Goal: Task Accomplishment & Management: Manage account settings

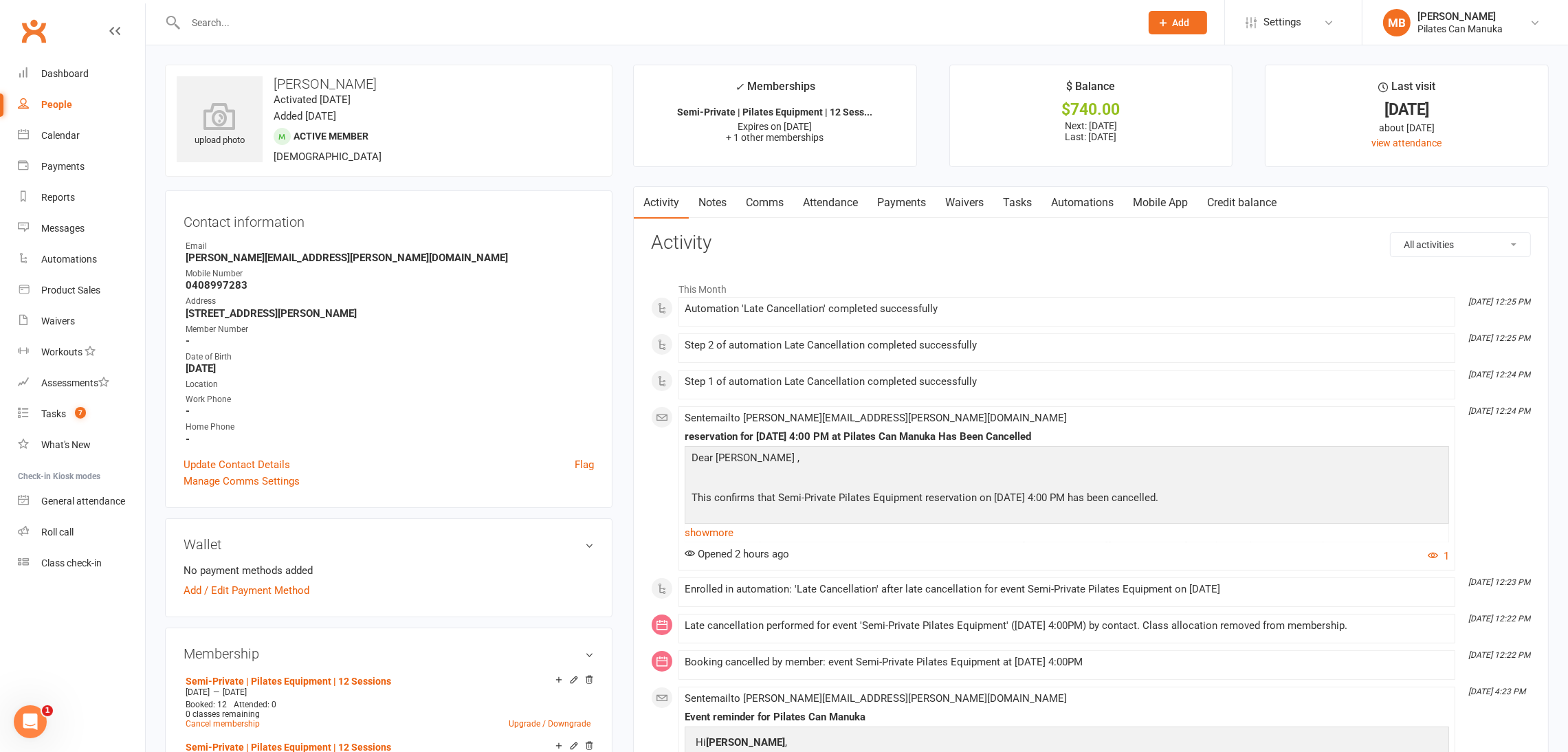
drag, startPoint x: 900, startPoint y: 198, endPoint x: 964, endPoint y: 268, distance: 94.8
click at [900, 196] on link "Payments" at bounding box center [901, 202] width 68 height 31
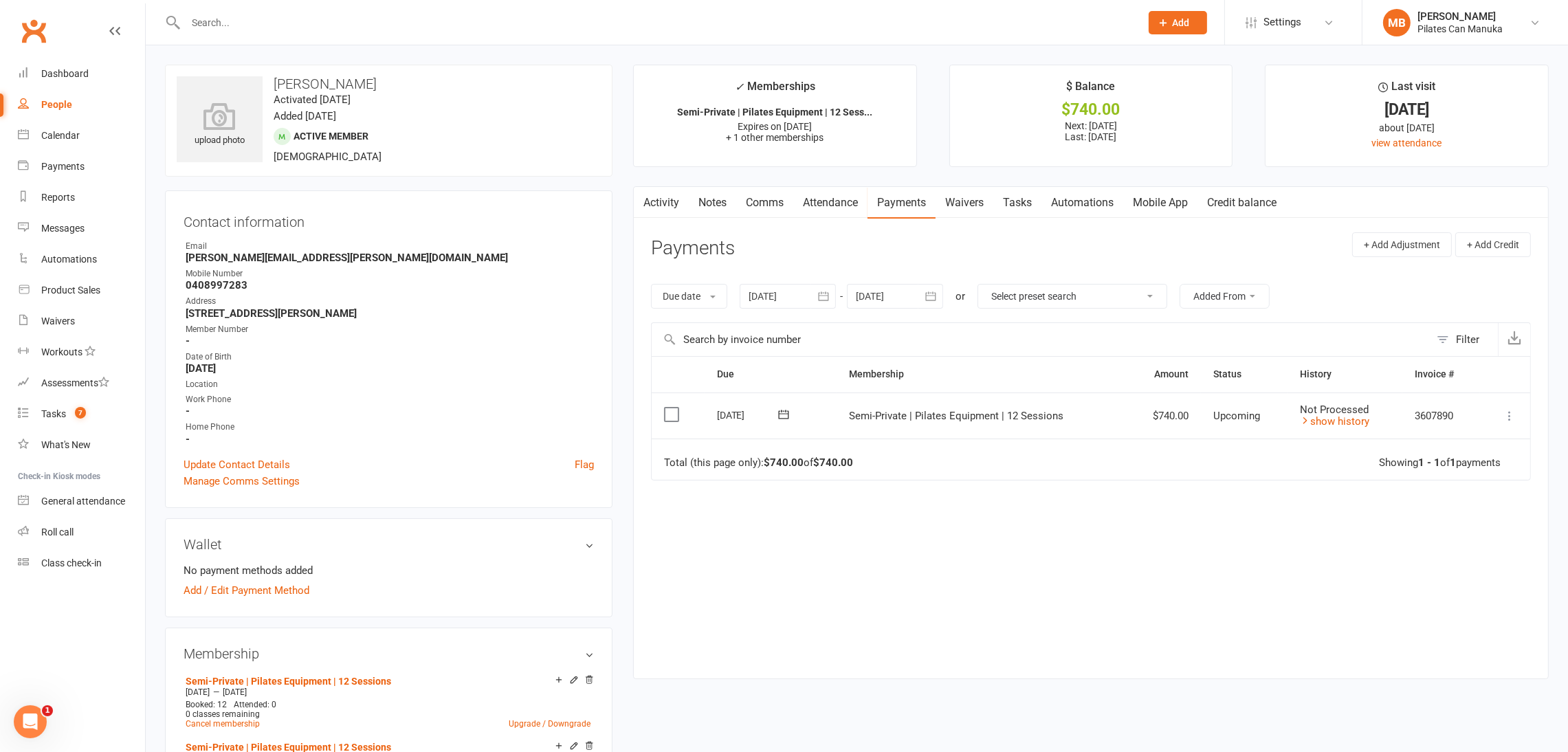
click at [1506, 415] on icon at bounding box center [1509, 416] width 14 height 14
click at [1458, 501] on link "Mark as Paid (Other)" at bounding box center [1449, 498] width 136 height 27
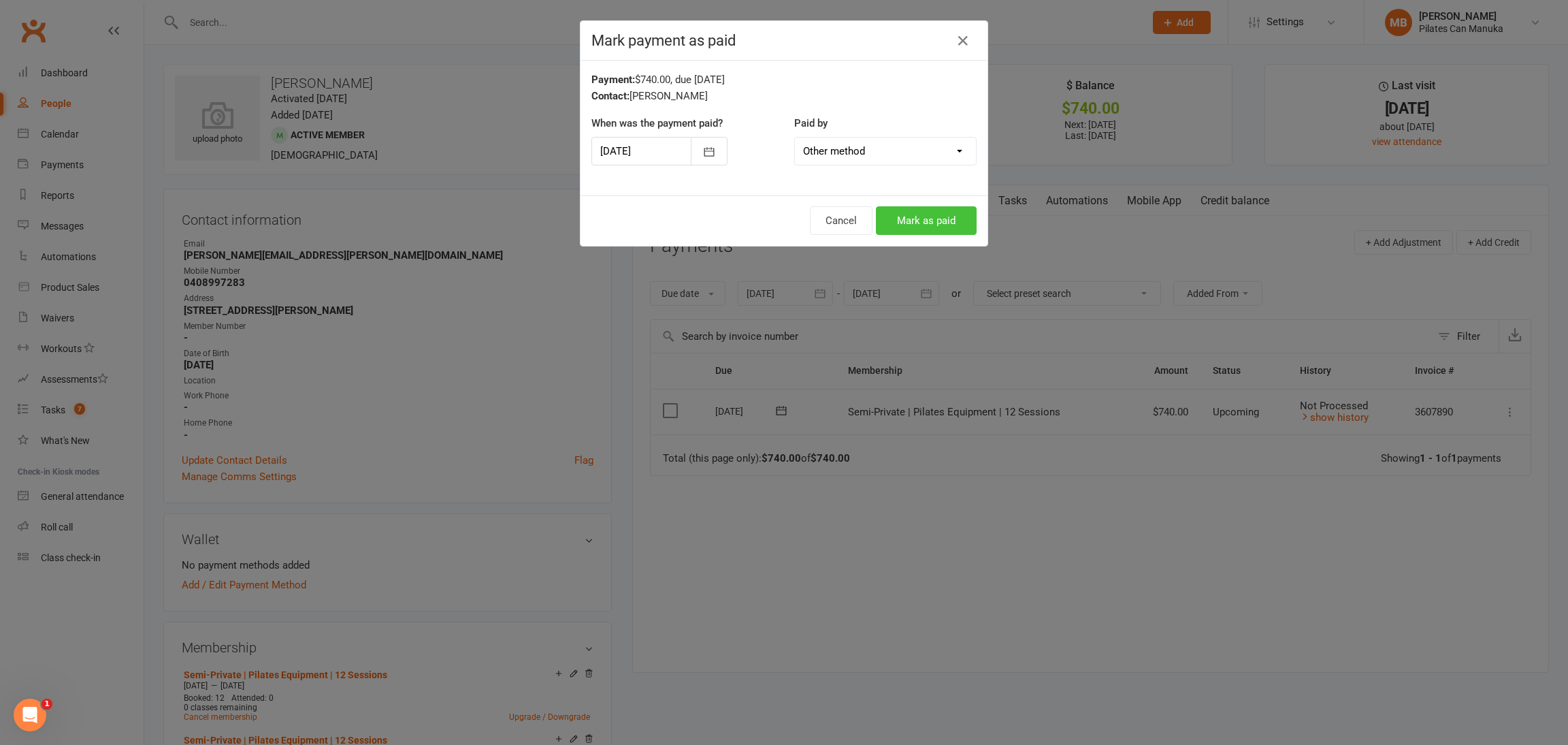
click at [922, 222] on button "Mark as paid" at bounding box center [926, 221] width 101 height 29
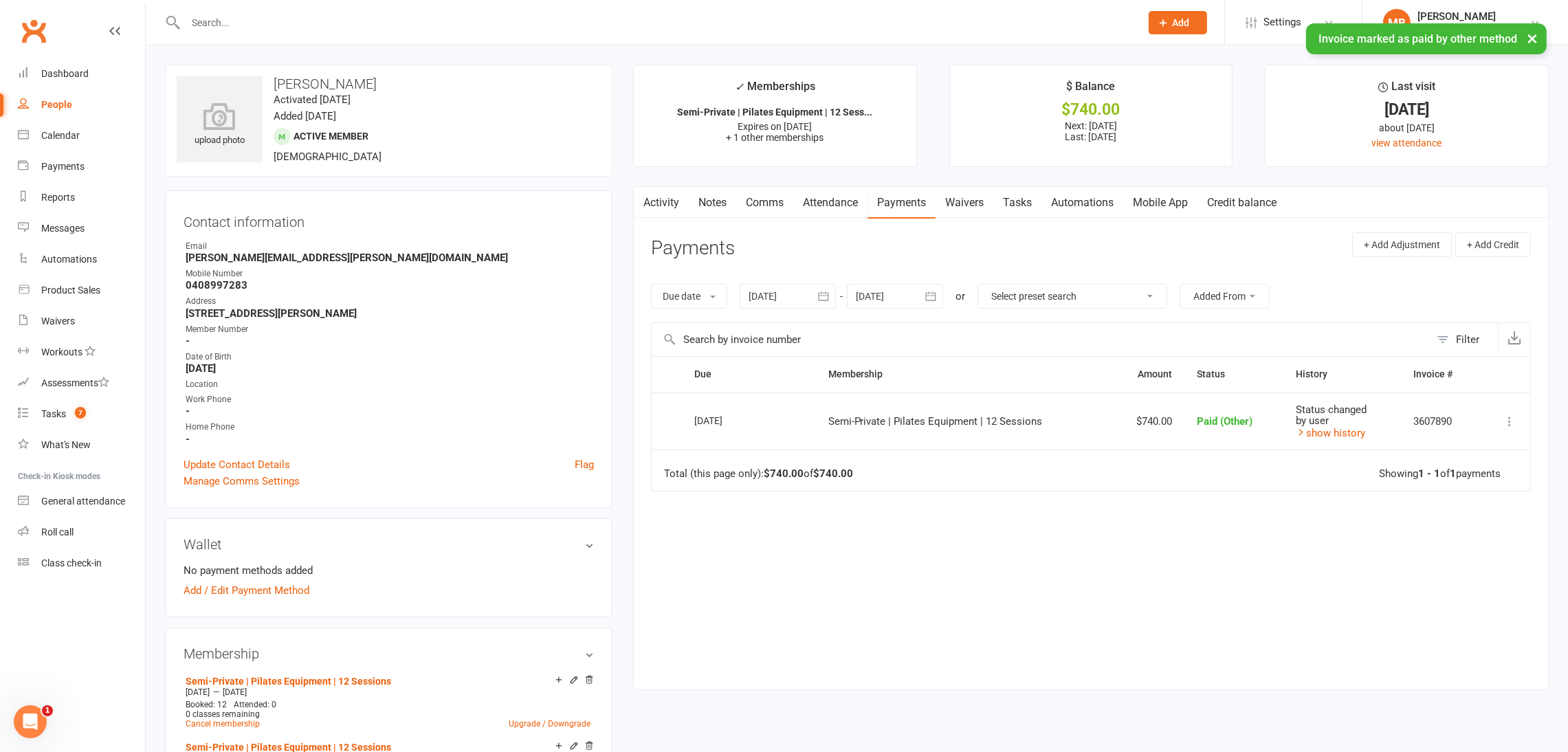
click at [1510, 421] on icon at bounding box center [1509, 421] width 14 height 14
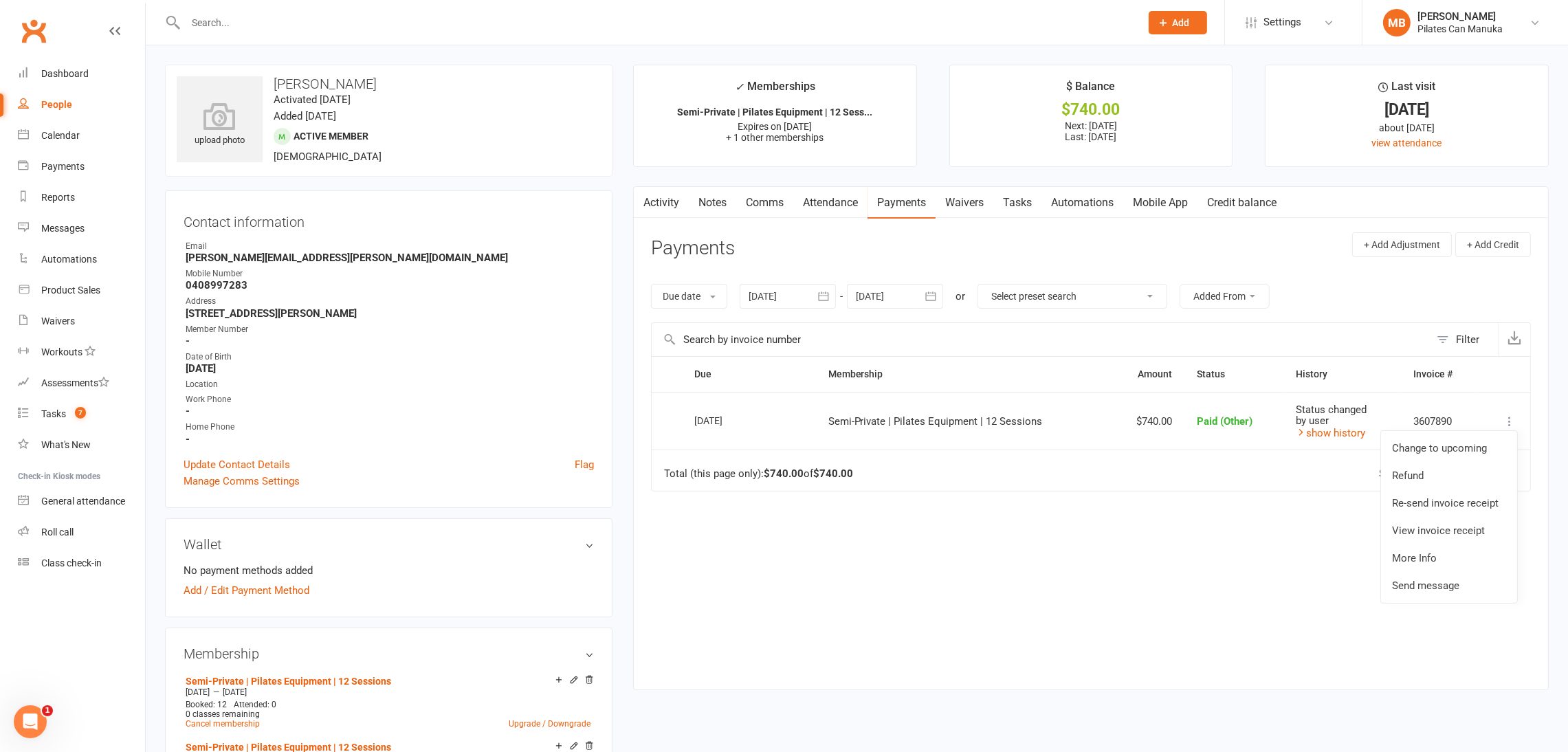
drag, startPoint x: 1143, startPoint y: 582, endPoint x: 1141, endPoint y: 574, distance: 8.2
click at [1141, 582] on div "Due Contact Membership Amount Status History Invoice # Select this 14 Aug 2025 …" at bounding box center [1091, 512] width 879 height 312
click at [1019, 200] on link "Tasks" at bounding box center [1017, 202] width 48 height 31
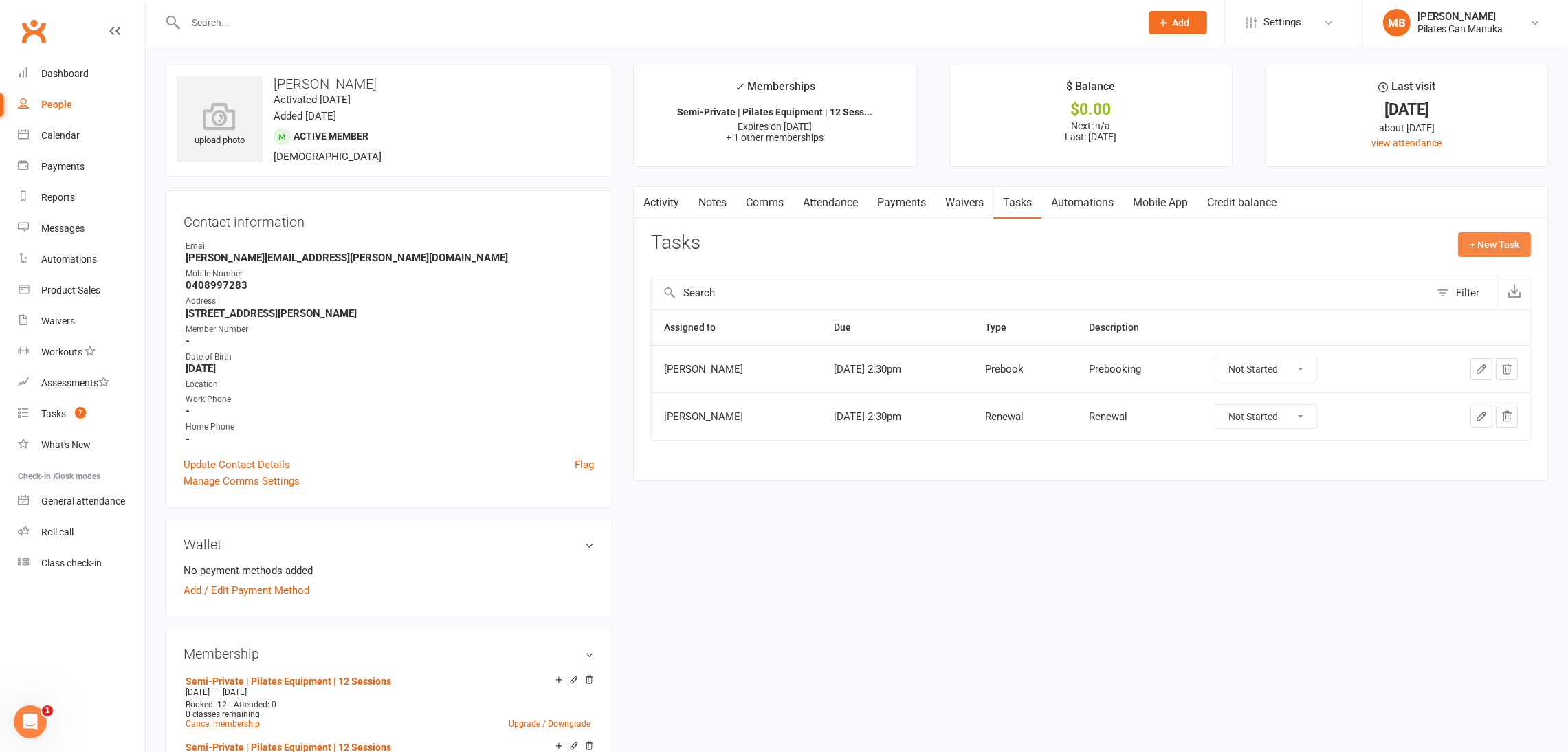
click at [1500, 250] on button "+ New Task" at bounding box center [1494, 244] width 73 height 24
select select "51663"
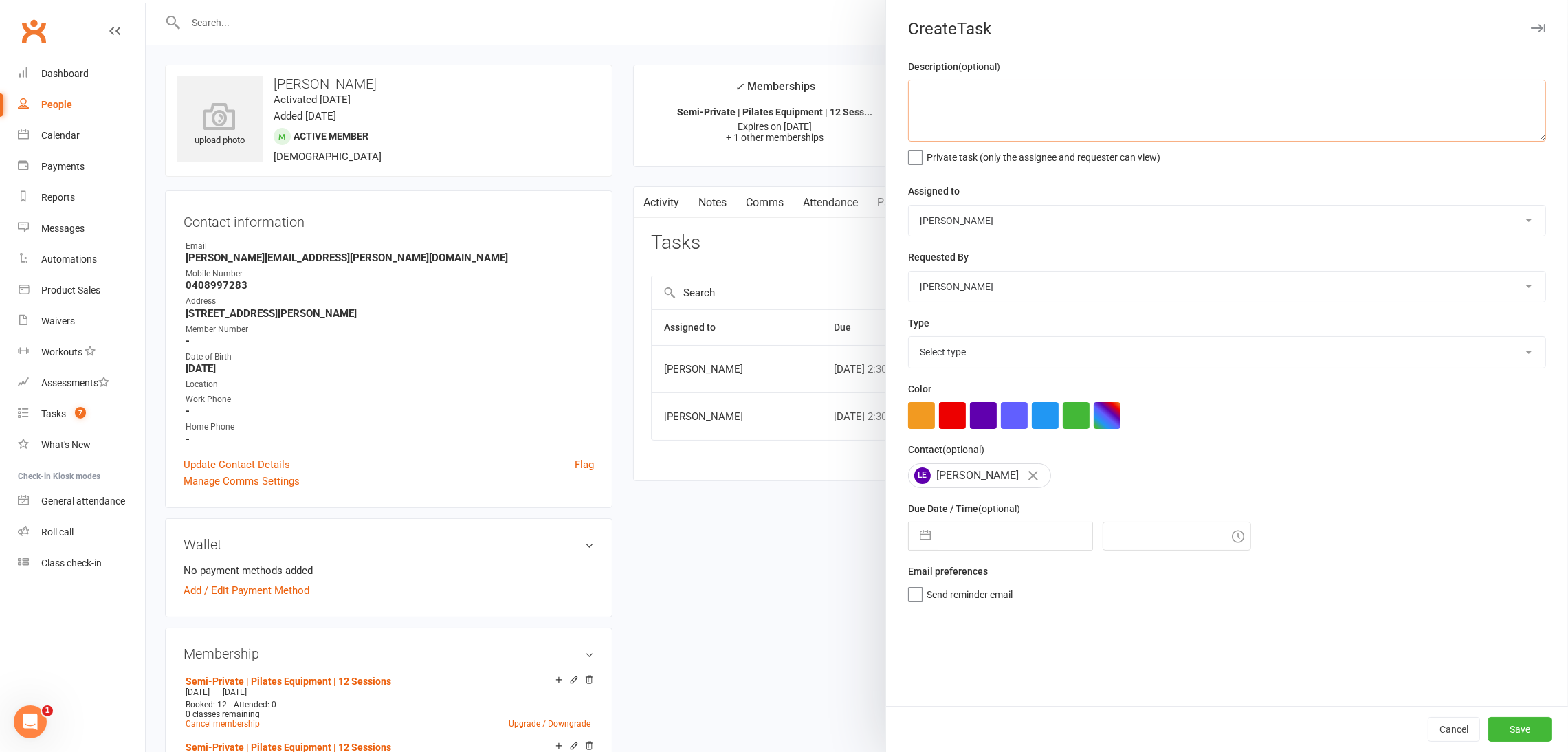
click at [983, 116] on textarea at bounding box center [1227, 110] width 638 height 62
type textarea "S"
type textarea "apply credit of $10 on her new package"
click at [914, 538] on button "button" at bounding box center [925, 536] width 24 height 27
select select "6"
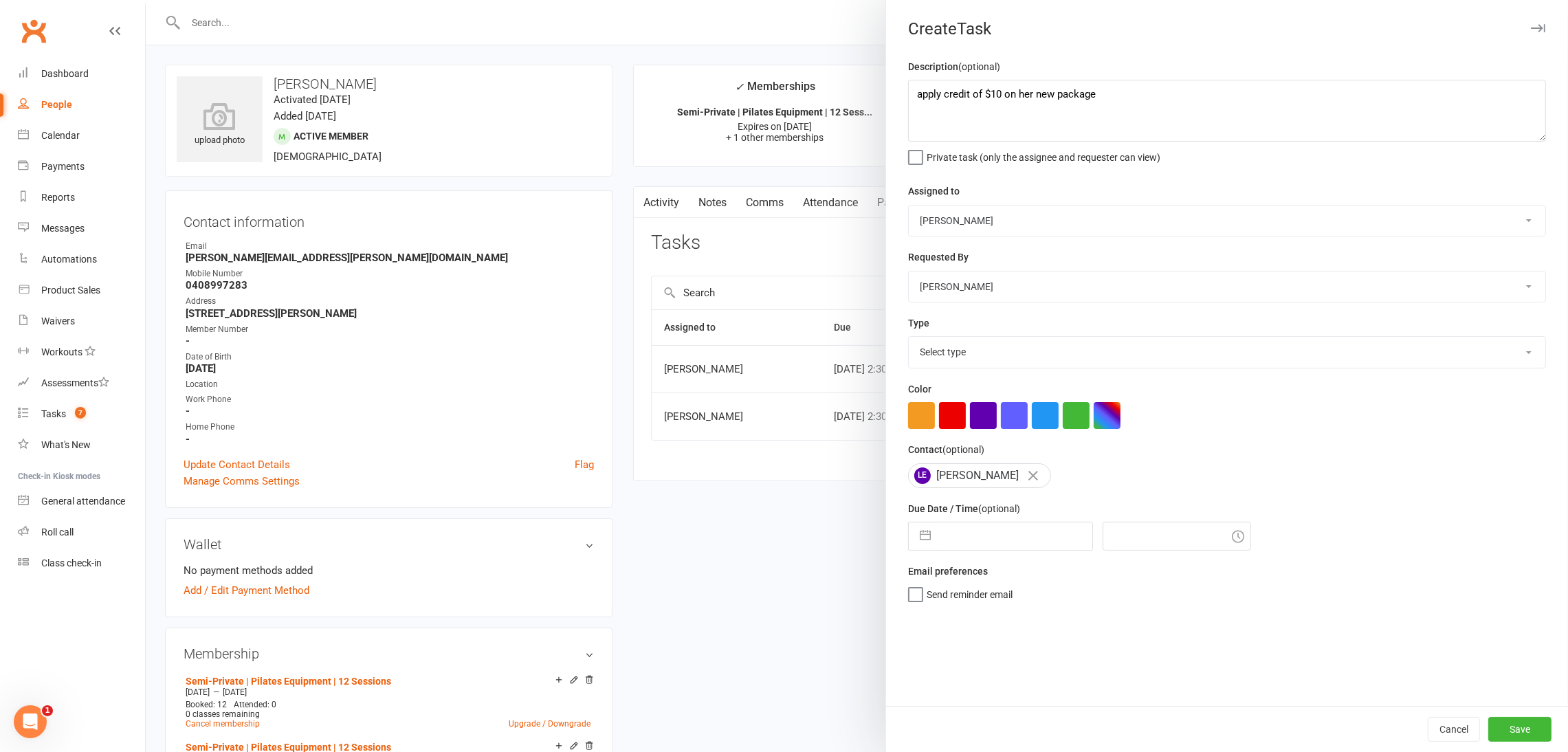
select select "2025"
select select "7"
select select "2025"
select select "8"
select select "2025"
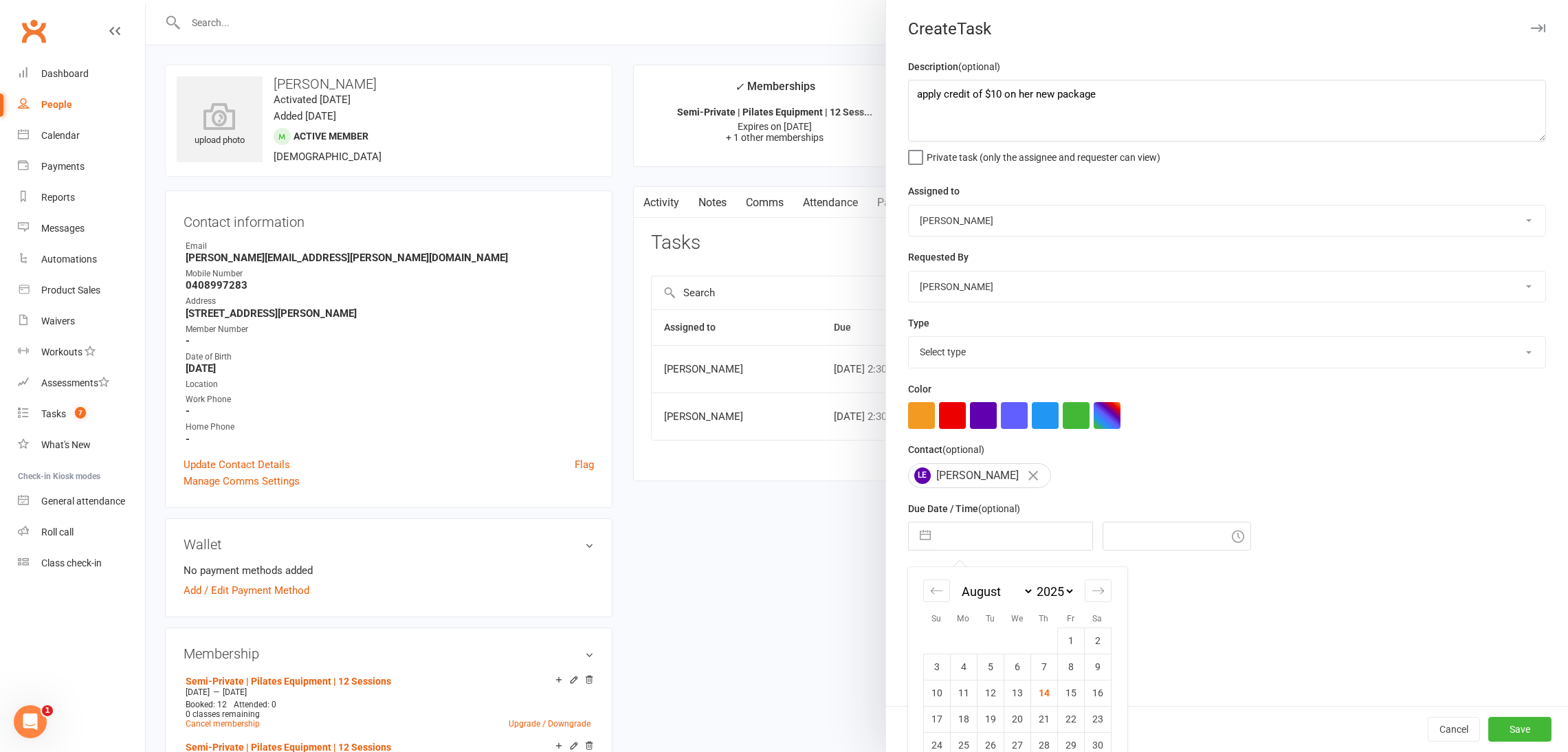
scroll to position [51, 0]
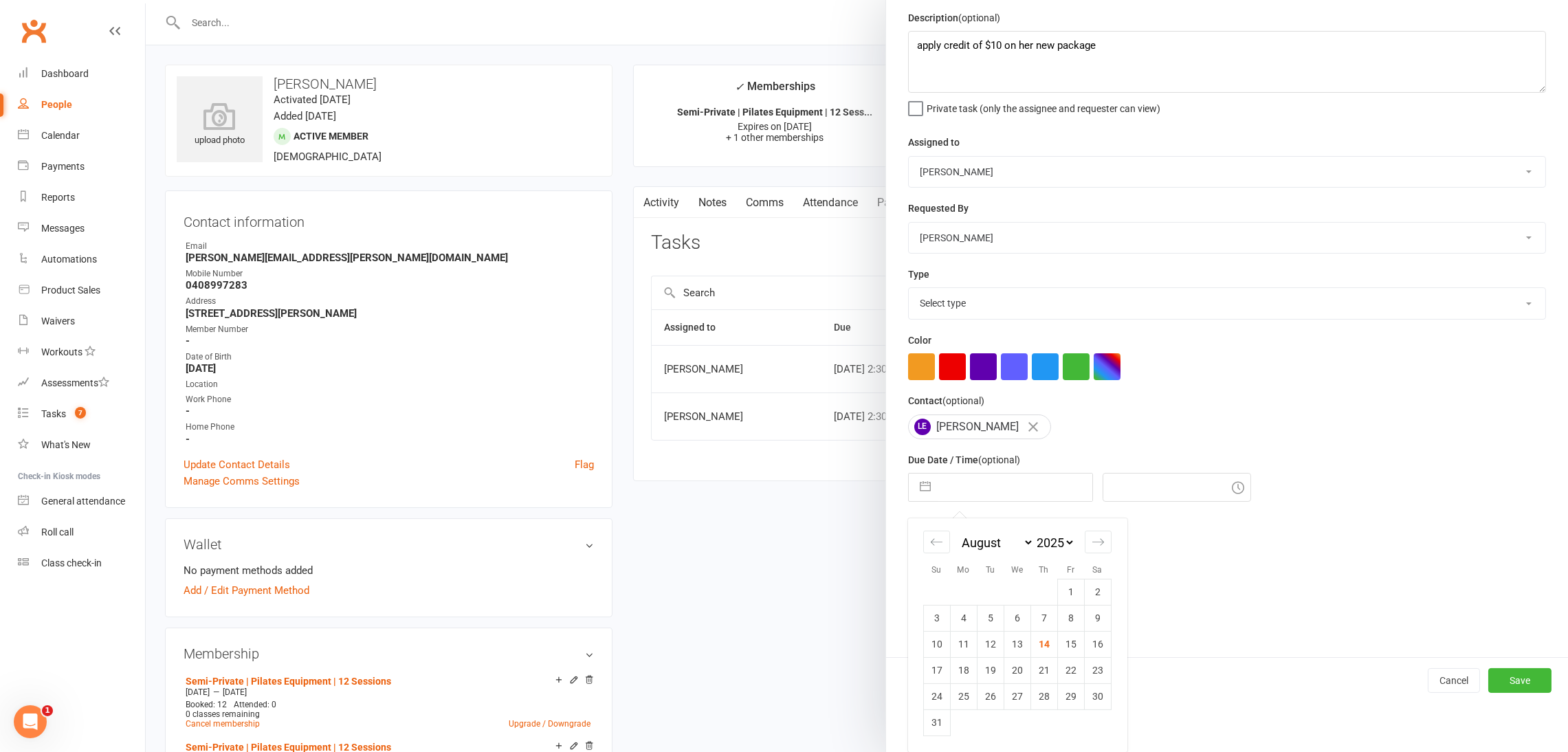
drag, startPoint x: 1054, startPoint y: 694, endPoint x: 1193, endPoint y: 692, distance: 139.0
click at [1057, 693] on td "29" at bounding box center [1070, 696] width 27 height 26
type input "29 Aug 2025"
type input "12:30pm"
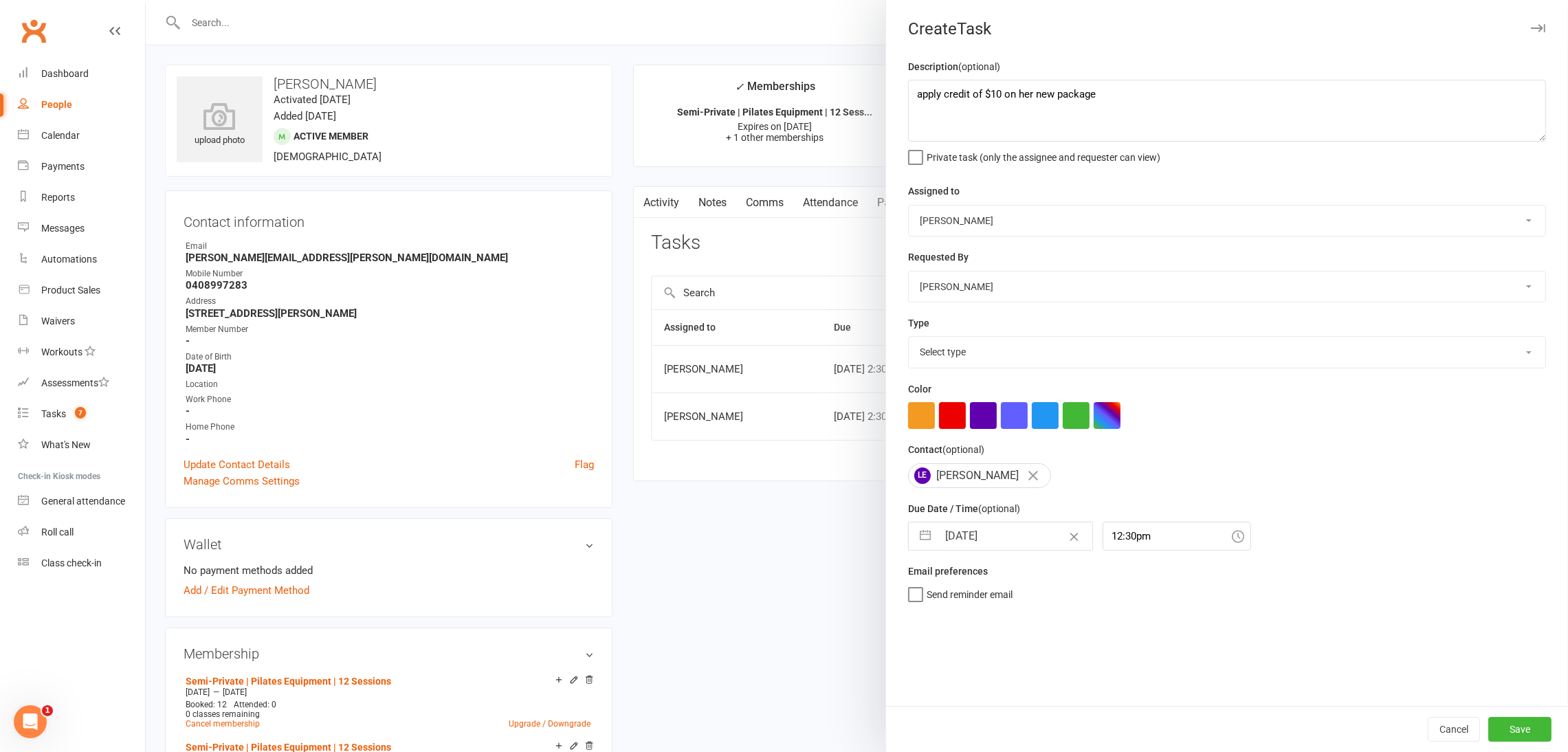
click at [1195, 359] on select "Select type Available sessions for continuing semis Bulk session change Catch-u…" at bounding box center [1227, 352] width 637 height 31
select select "34407"
click at [908, 338] on select "Select type Available sessions for continuing semis Bulk session change Catch-u…" at bounding box center [1227, 352] width 637 height 31
click at [1512, 737] on button "Save" at bounding box center [1519, 729] width 63 height 24
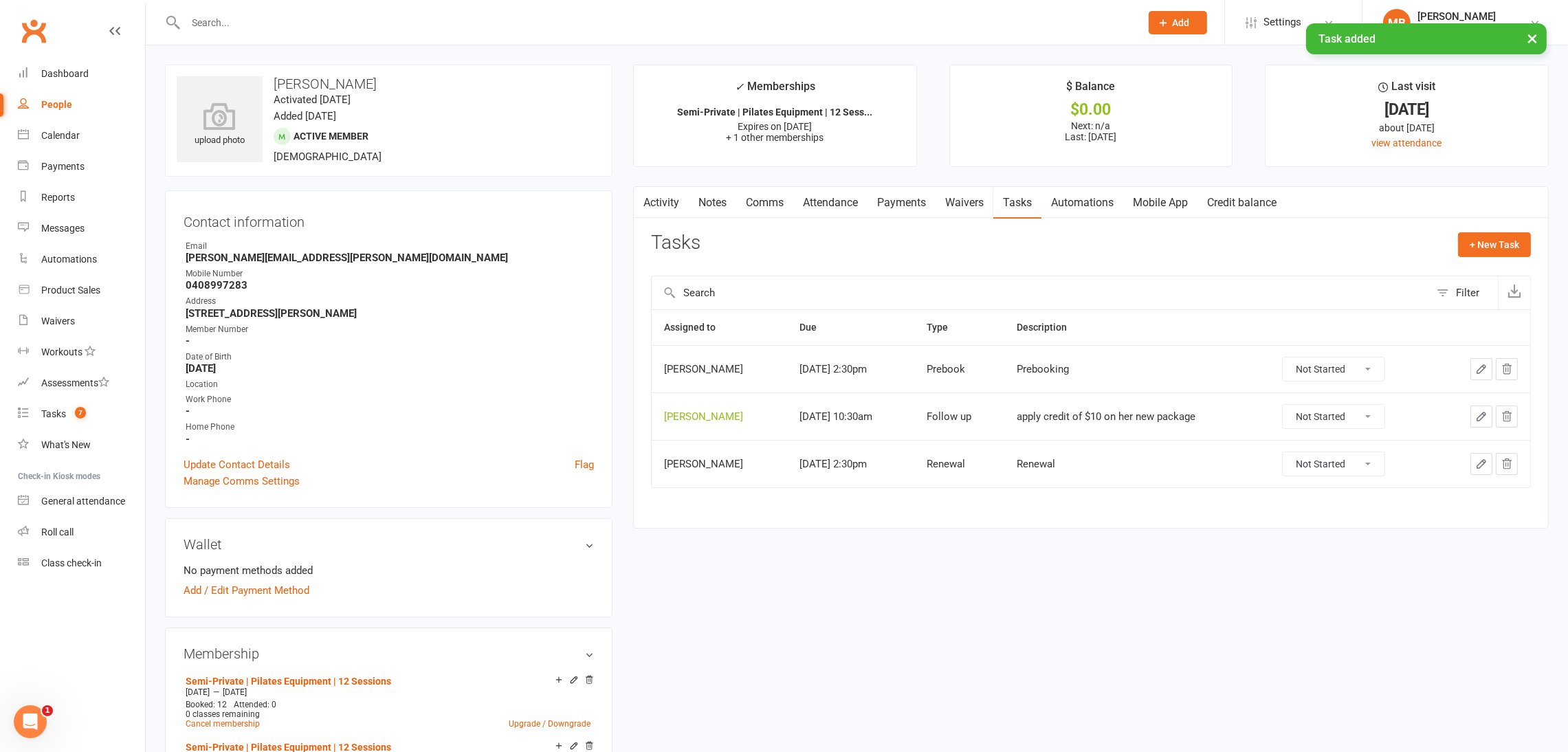
click at [1099, 644] on div "upload photo Leanne Emerson Activated 29 April, 2024 Added 22 April, 2024 Activ…" at bounding box center [857, 739] width 1404 height 1348
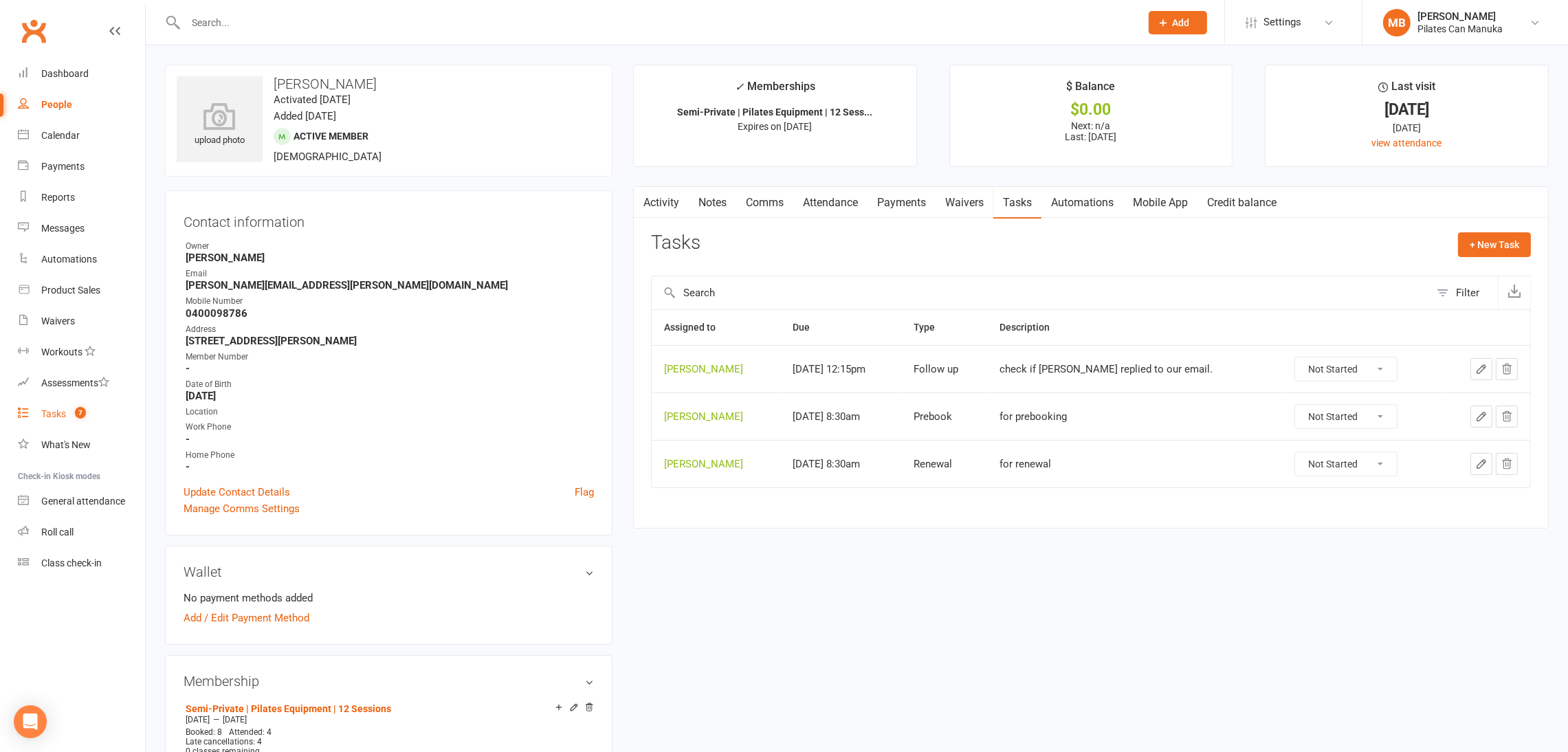
click at [69, 416] on count-badge "7" at bounding box center [76, 414] width 18 height 11
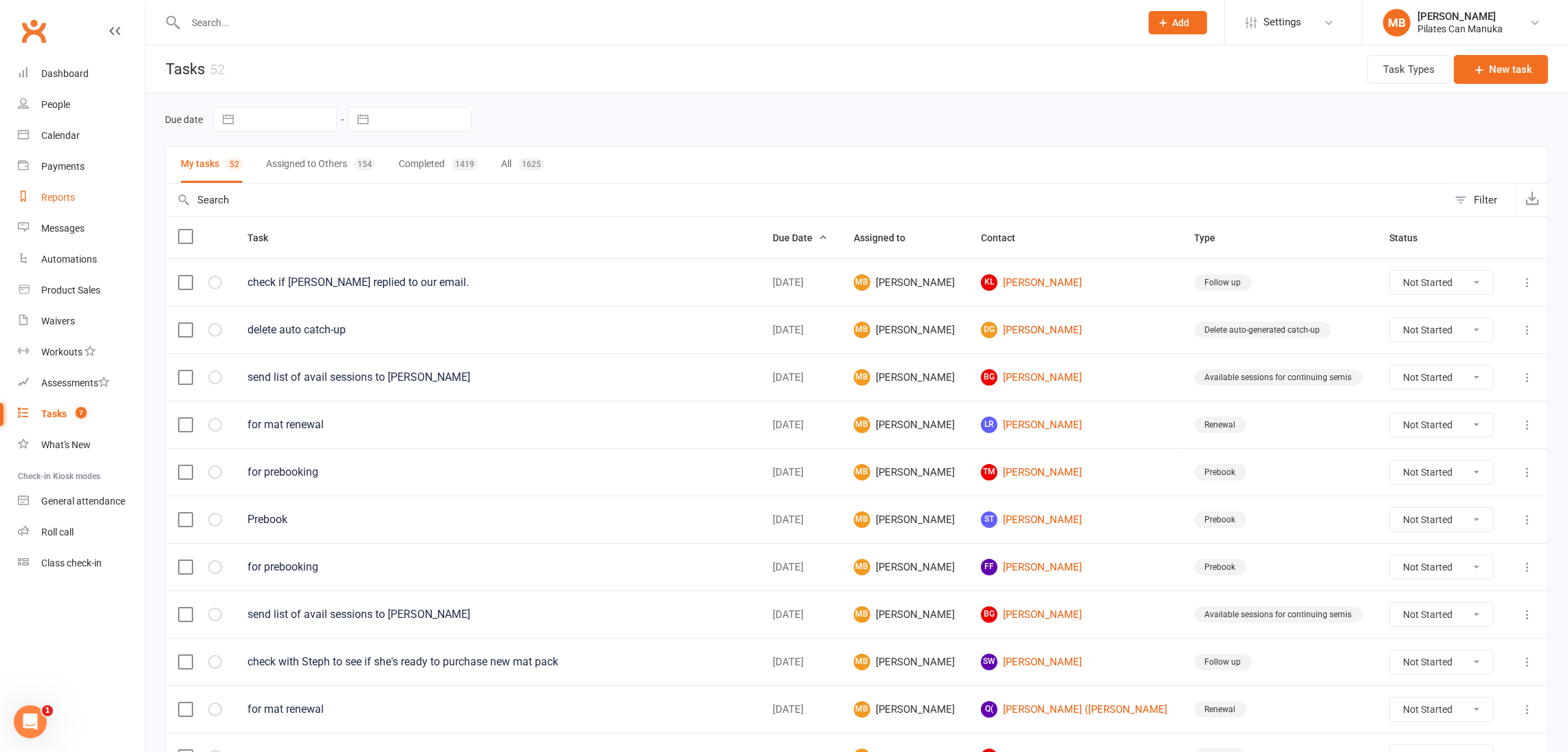
click at [52, 189] on link "Reports" at bounding box center [81, 198] width 127 height 31
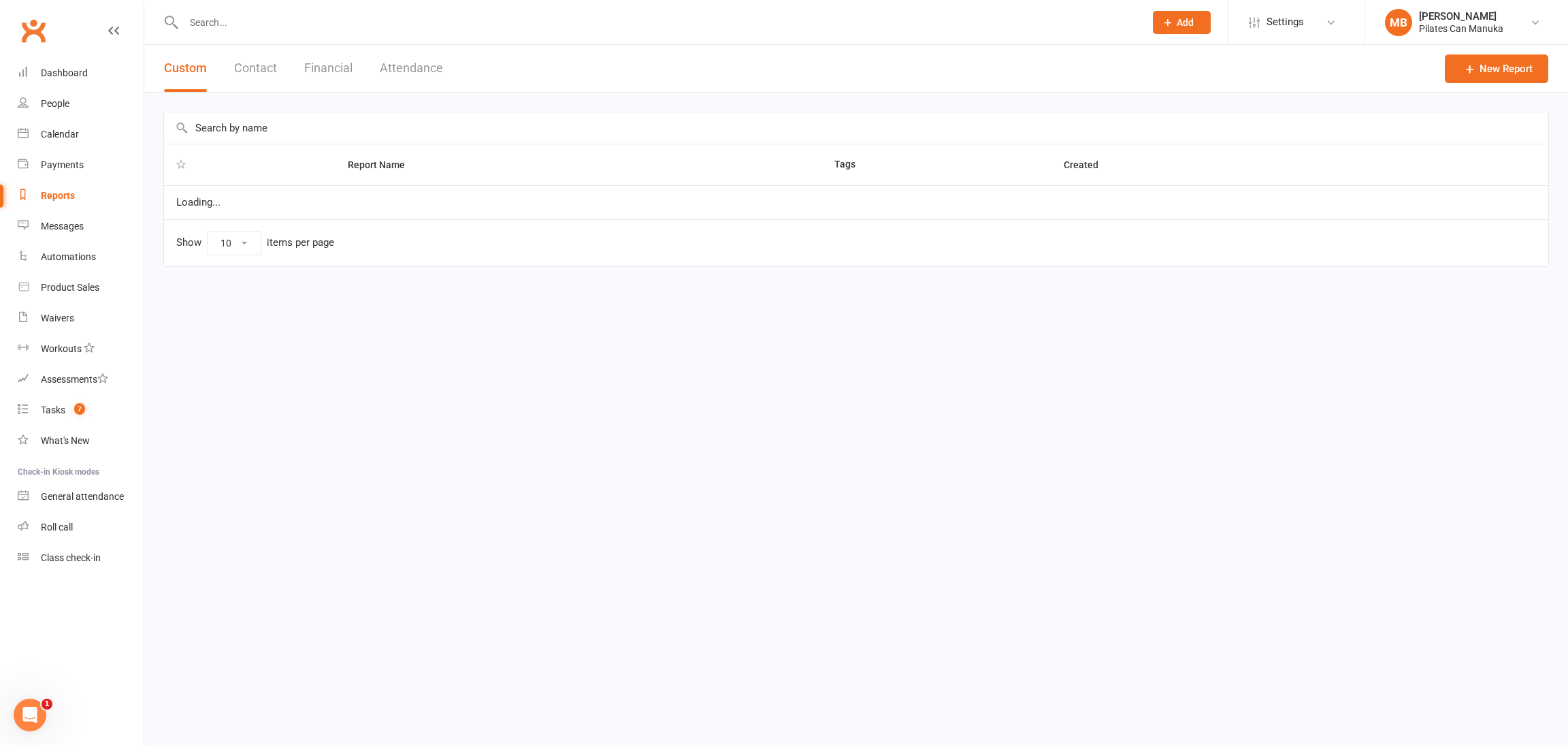
click at [432, 70] on button "Attendance" at bounding box center [411, 68] width 64 height 47
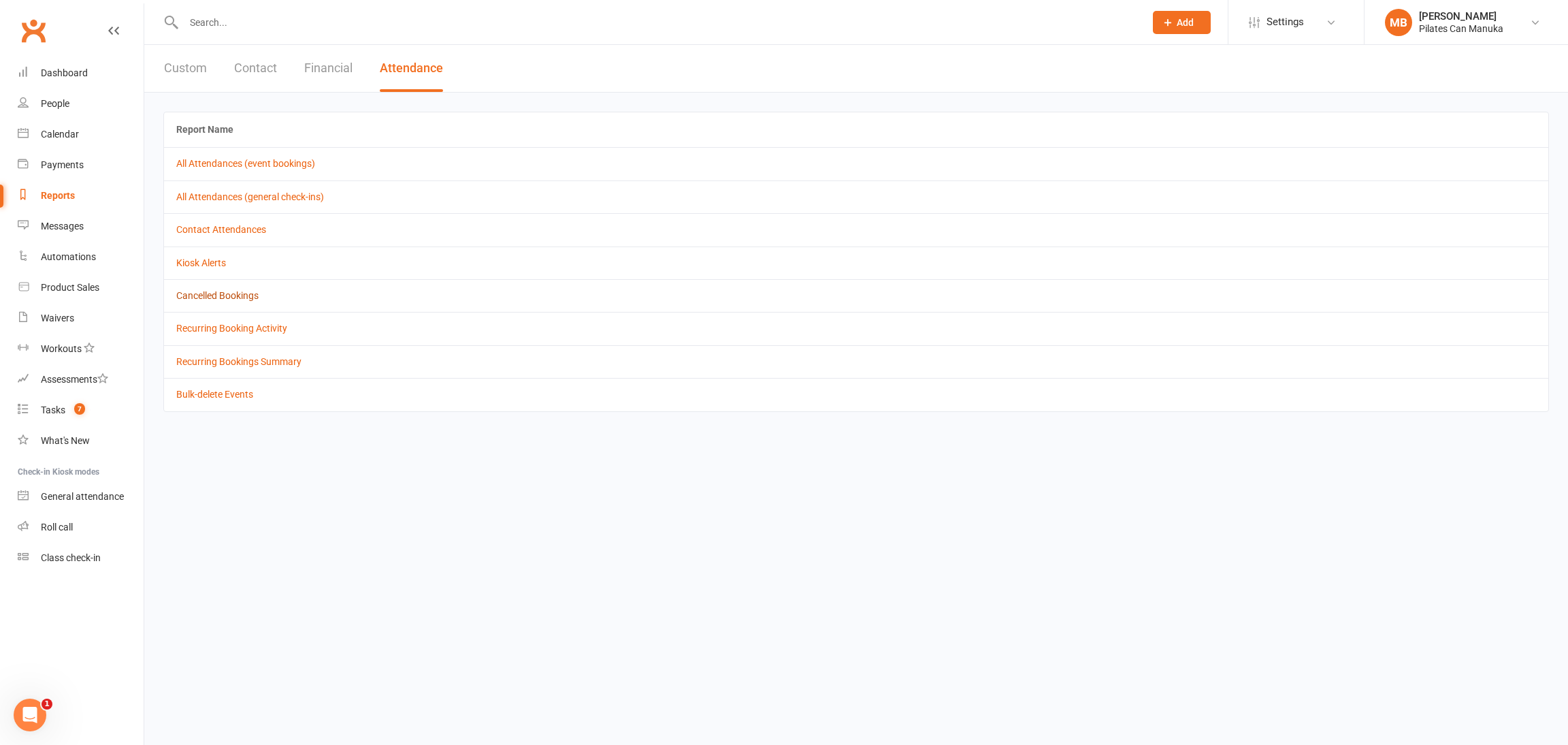
click at [229, 298] on link "Cancelled Bookings" at bounding box center [217, 296] width 82 height 11
